Goal: Transaction & Acquisition: Purchase product/service

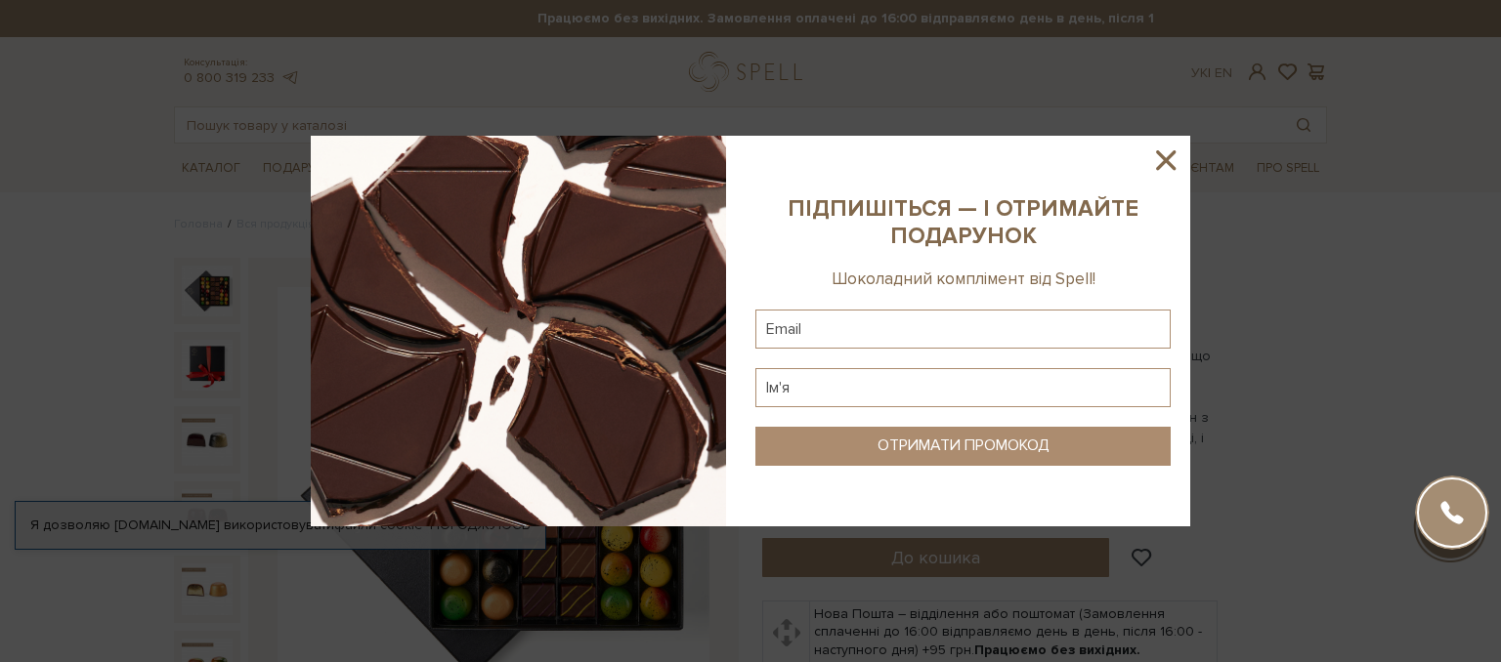
click at [1171, 162] on icon at bounding box center [1165, 160] width 33 height 33
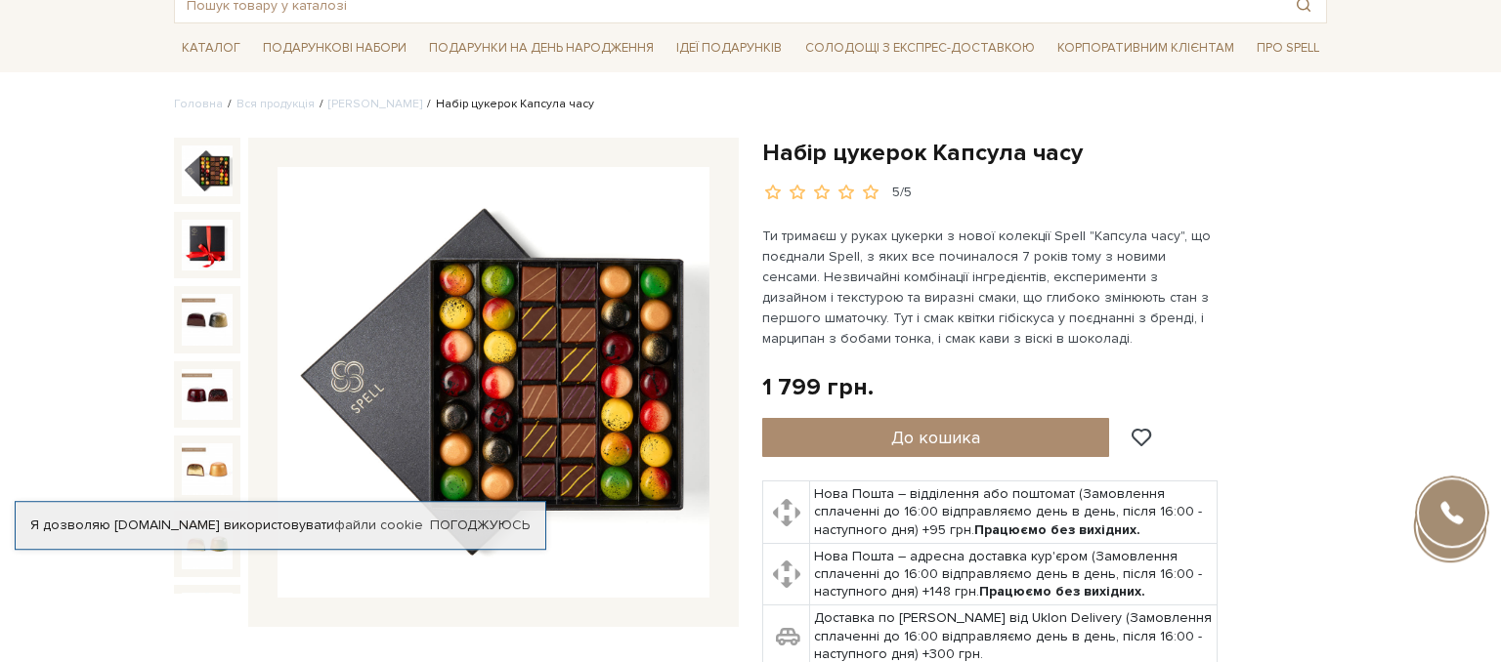
scroll to position [126, 0]
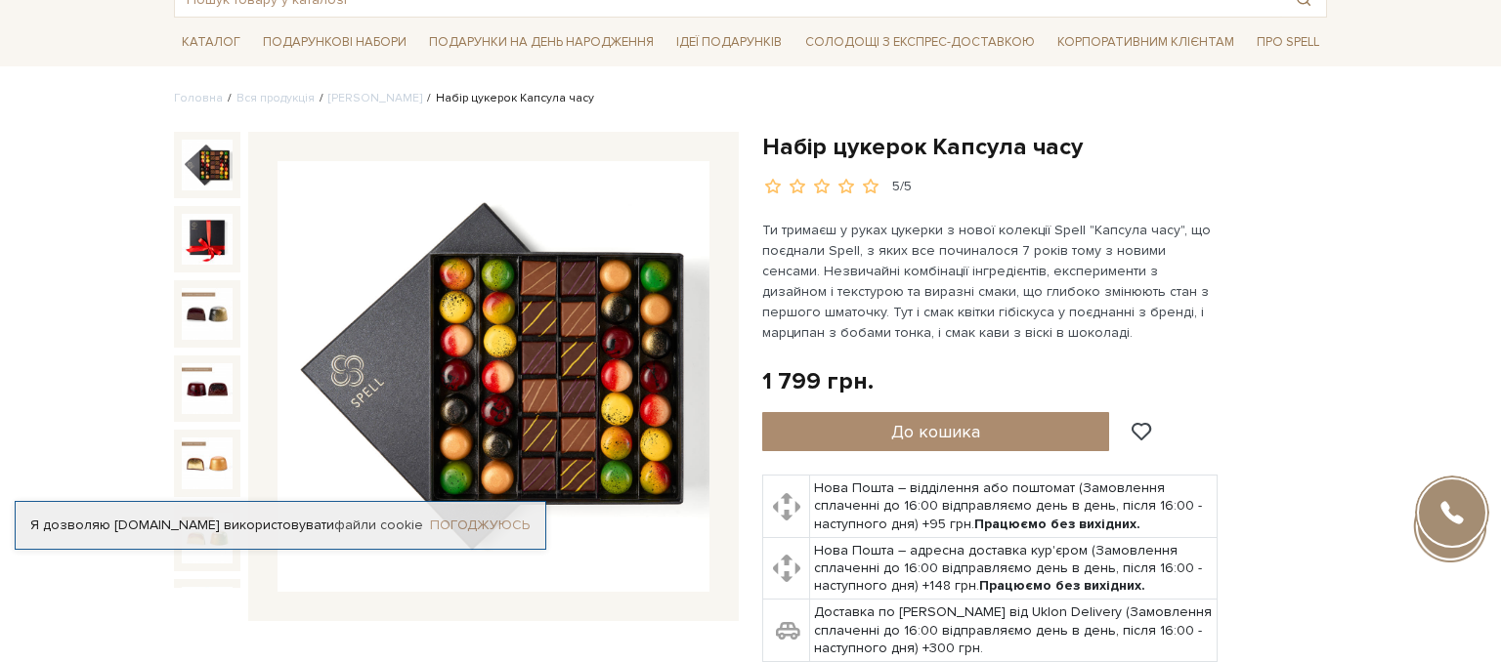
click at [490, 517] on link "Погоджуюсь" at bounding box center [480, 526] width 100 height 18
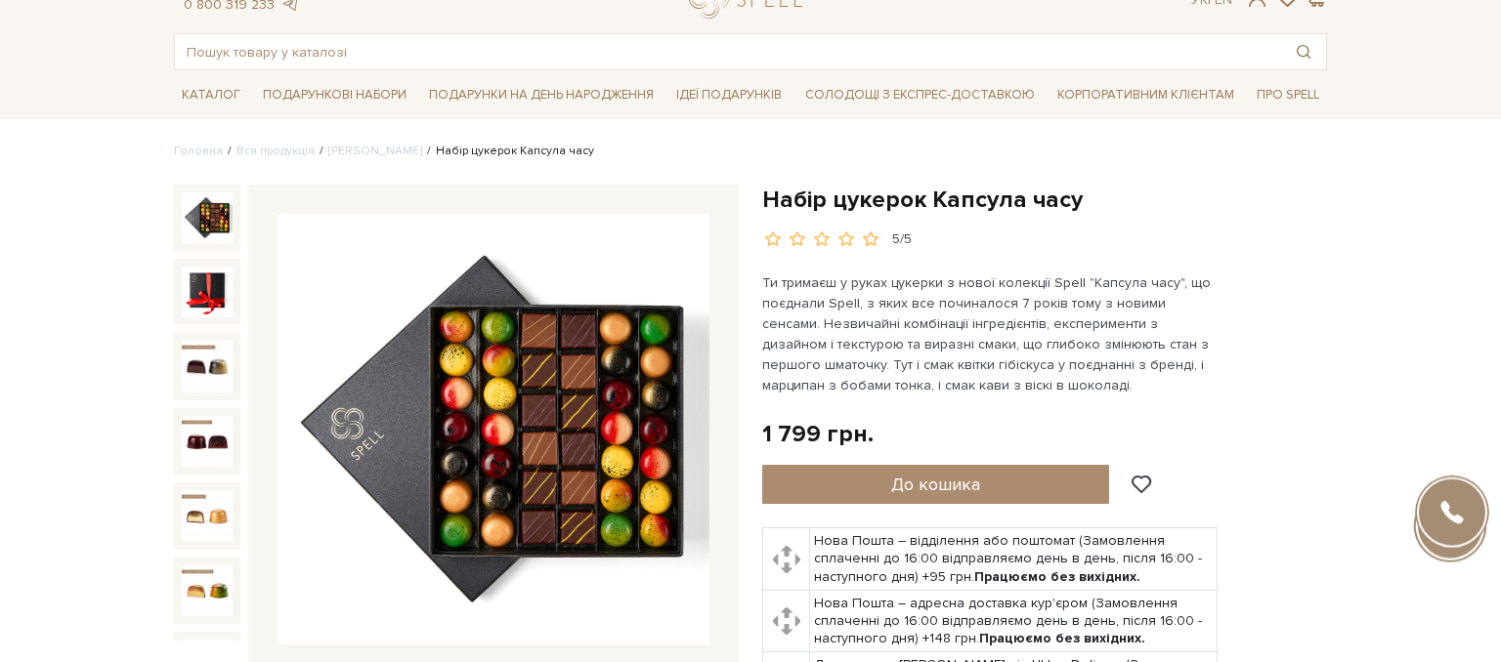
scroll to position [0, 0]
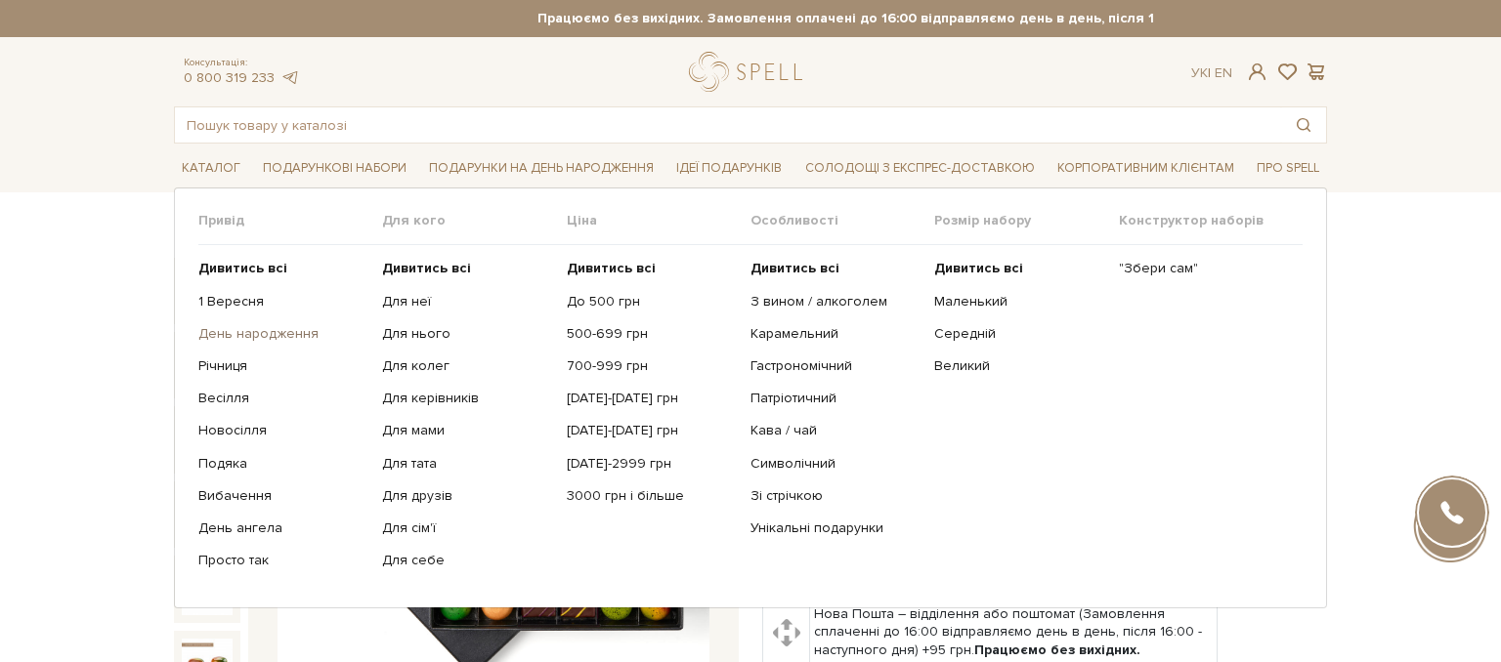
click at [250, 343] on link "День народження" at bounding box center [282, 334] width 169 height 18
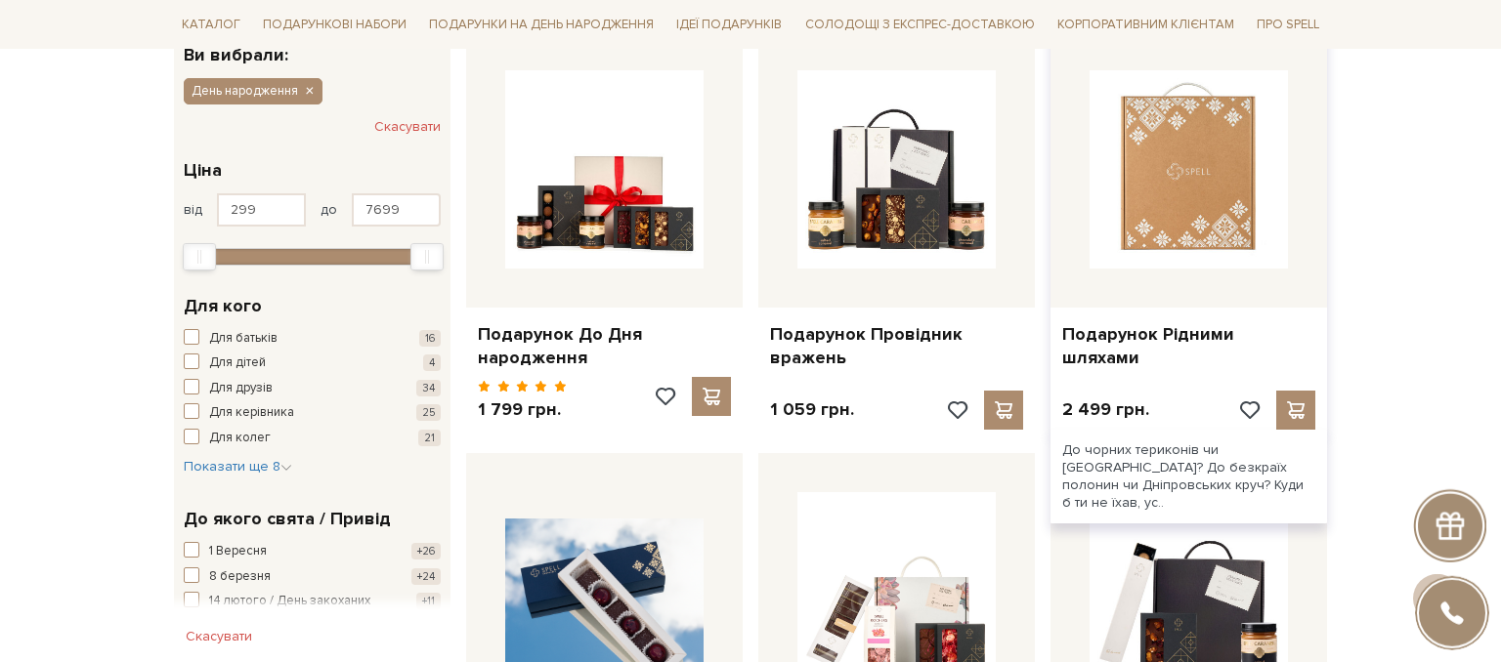
scroll to position [379, 0]
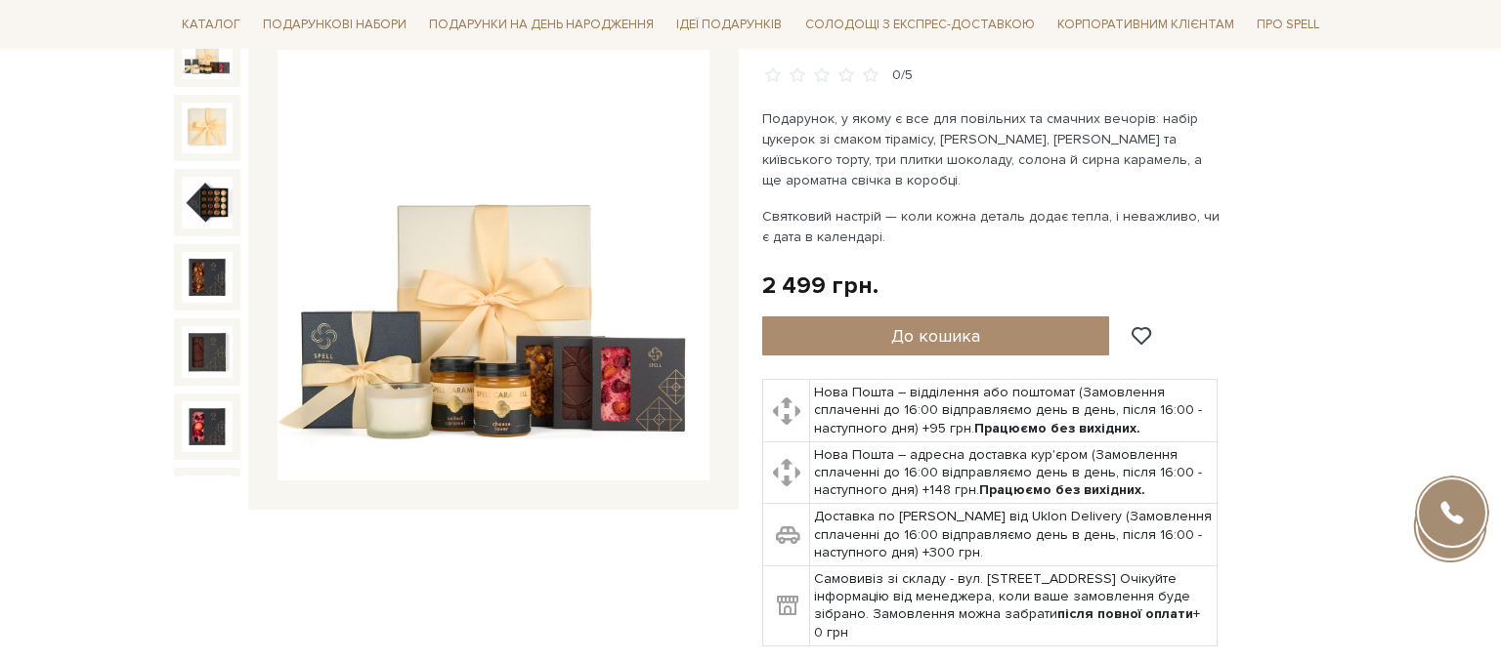
scroll to position [379, 0]
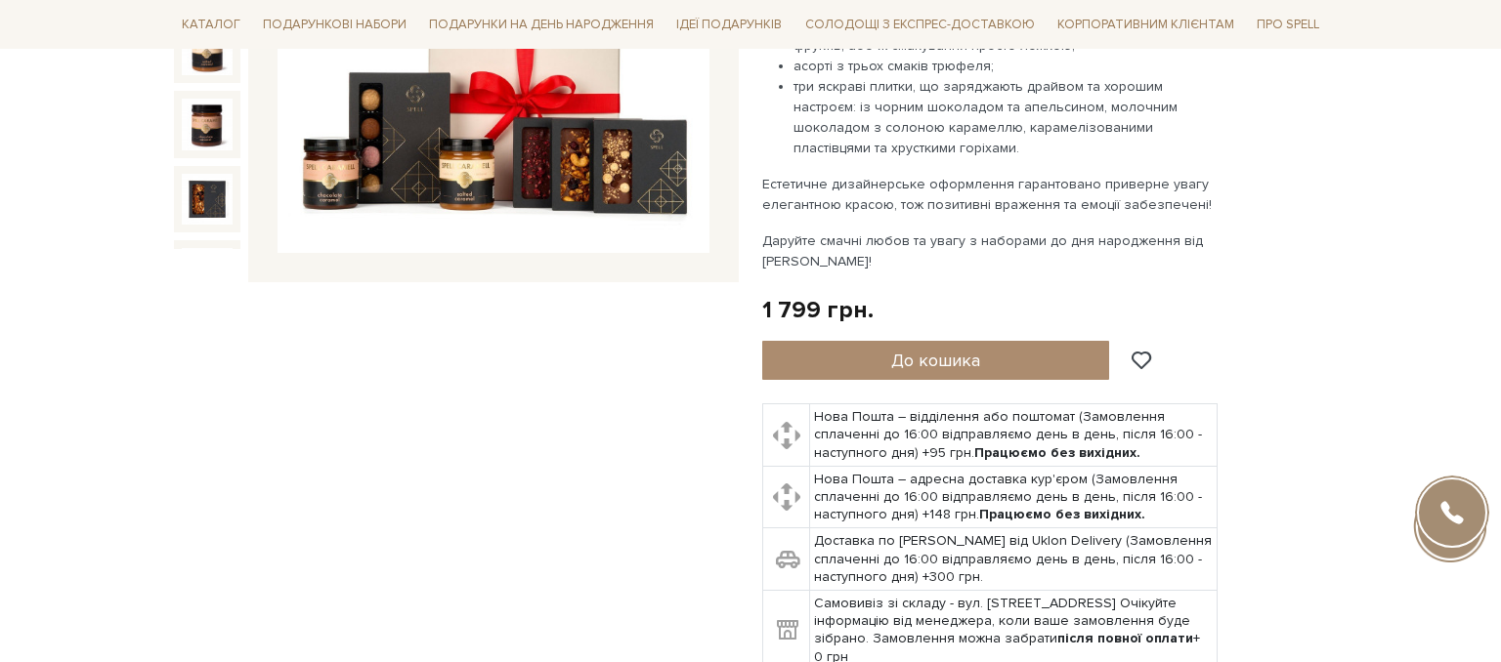
scroll to position [379, 0]
